Goal: Information Seeking & Learning: Learn about a topic

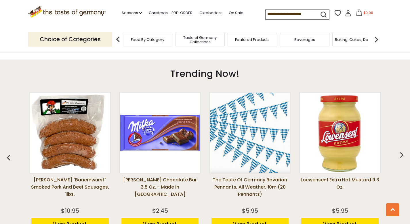
scroll to position [444, 0]
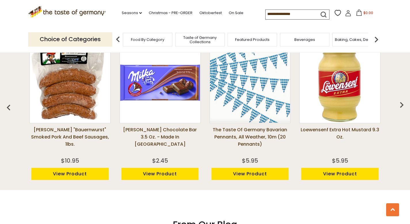
click at [400, 104] on img "button" at bounding box center [402, 105] width 12 height 12
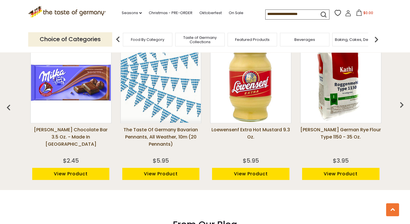
scroll to position [0, 90]
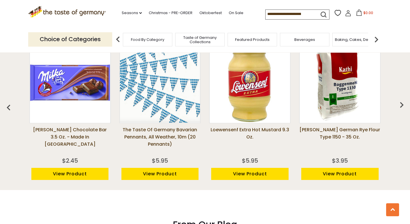
click at [402, 103] on img "button" at bounding box center [402, 105] width 12 height 12
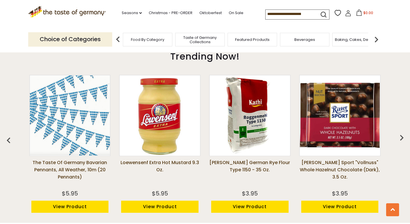
scroll to position [411, 0]
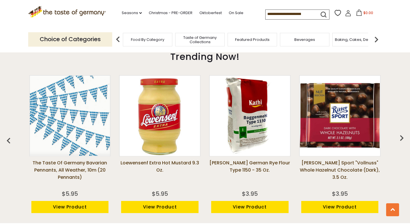
click at [402, 136] on img "button" at bounding box center [402, 138] width 12 height 12
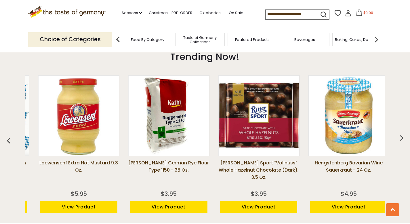
scroll to position [0, 270]
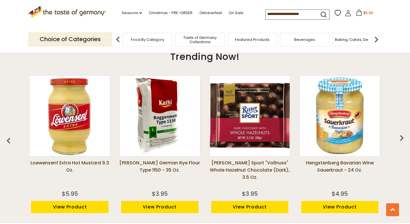
click at [401, 136] on img "button" at bounding box center [402, 138] width 12 height 12
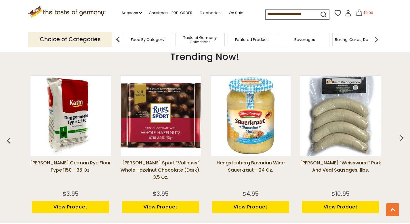
scroll to position [0, 360]
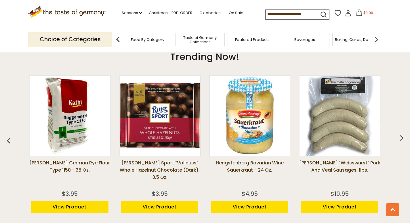
click at [401, 137] on img "button" at bounding box center [402, 138] width 12 height 12
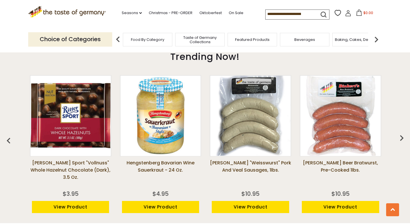
scroll to position [0, 451]
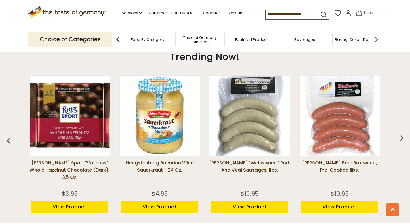
click at [401, 137] on img "button" at bounding box center [402, 138] width 12 height 12
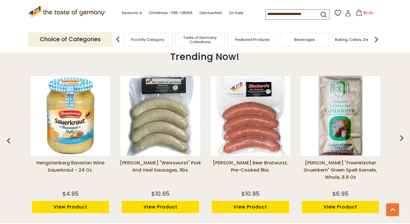
scroll to position [0, 541]
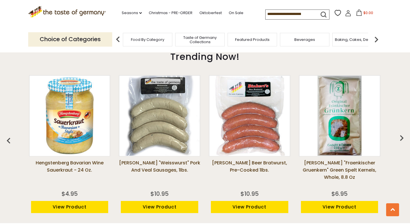
click at [401, 137] on img "button" at bounding box center [402, 138] width 12 height 12
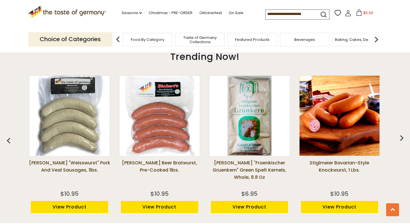
click at [401, 137] on img "button" at bounding box center [402, 138] width 12 height 12
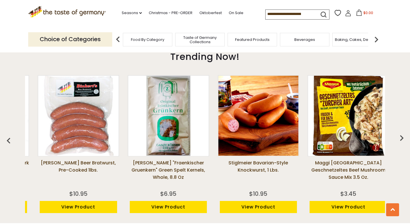
scroll to position [0, 721]
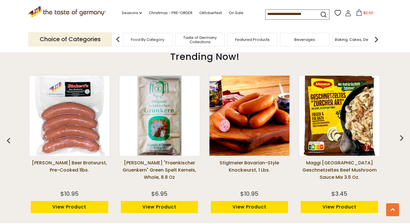
click at [401, 137] on img "button" at bounding box center [402, 138] width 12 height 12
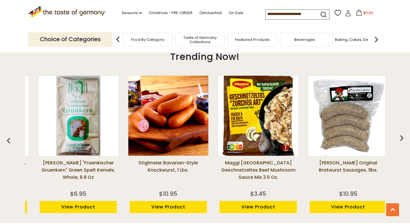
scroll to position [0, 811]
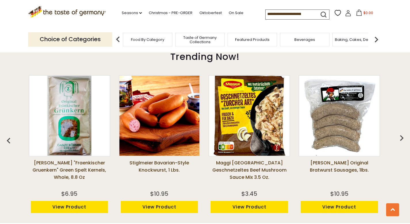
click at [401, 137] on img "button" at bounding box center [402, 138] width 12 height 12
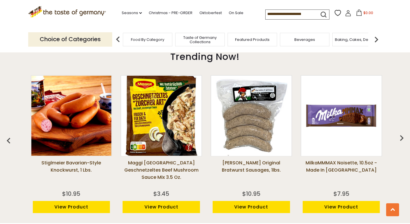
scroll to position [0, 900]
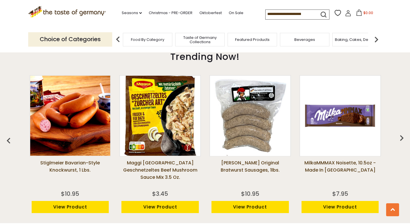
click at [401, 136] on img "button" at bounding box center [402, 138] width 12 height 12
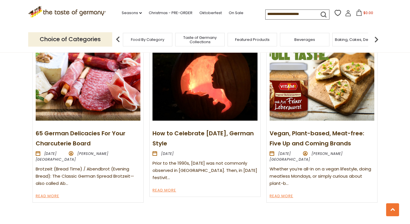
scroll to position [655, 0]
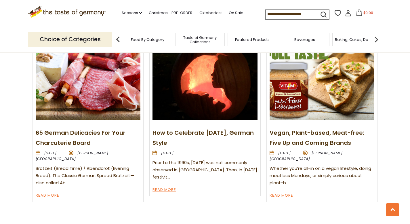
click at [95, 134] on link "65 German Delicacies For Your Charcuterie Board" at bounding box center [81, 138] width 90 height 18
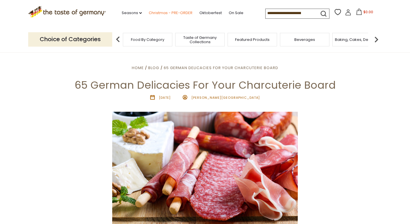
click at [166, 12] on link "Christmas - PRE-ORDER" at bounding box center [171, 13] width 44 height 6
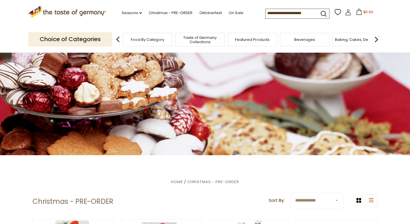
click at [205, 36] on span "Taste of Germany Collections" at bounding box center [200, 39] width 46 height 9
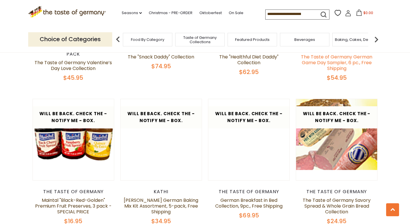
scroll to position [730, 0]
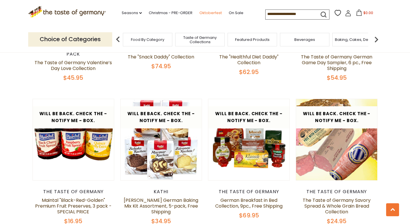
click at [213, 14] on link "Oktoberfest" at bounding box center [211, 13] width 22 height 6
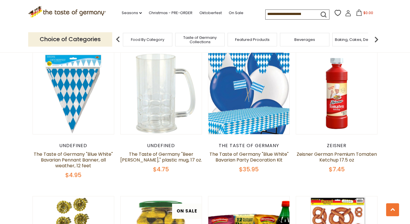
scroll to position [1034, 0]
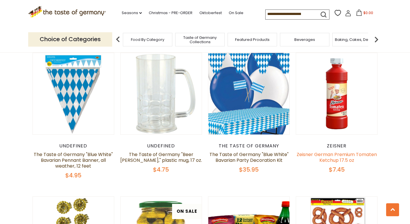
click at [360, 151] on link "Zeisner German Premium Tomaten Ketchup 17.5 oz" at bounding box center [337, 157] width 80 height 12
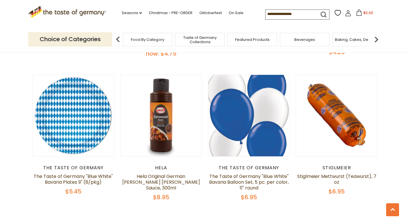
scroll to position [1301, 0]
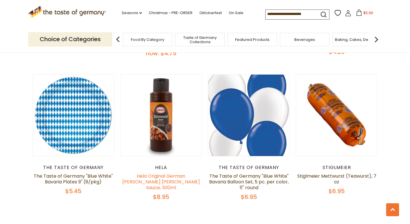
click at [177, 173] on link "Hela Original German [PERSON_NAME] [PERSON_NAME] Sauce, 300ml" at bounding box center [161, 182] width 78 height 18
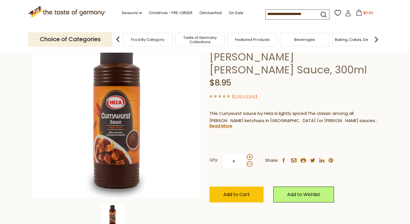
scroll to position [69, 0]
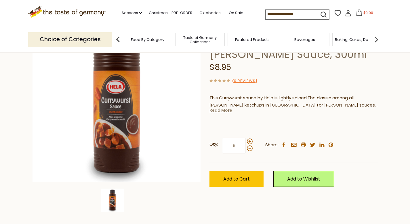
click at [216, 107] on link "Read More" at bounding box center [221, 110] width 23 height 6
